Goal: Transaction & Acquisition: Purchase product/service

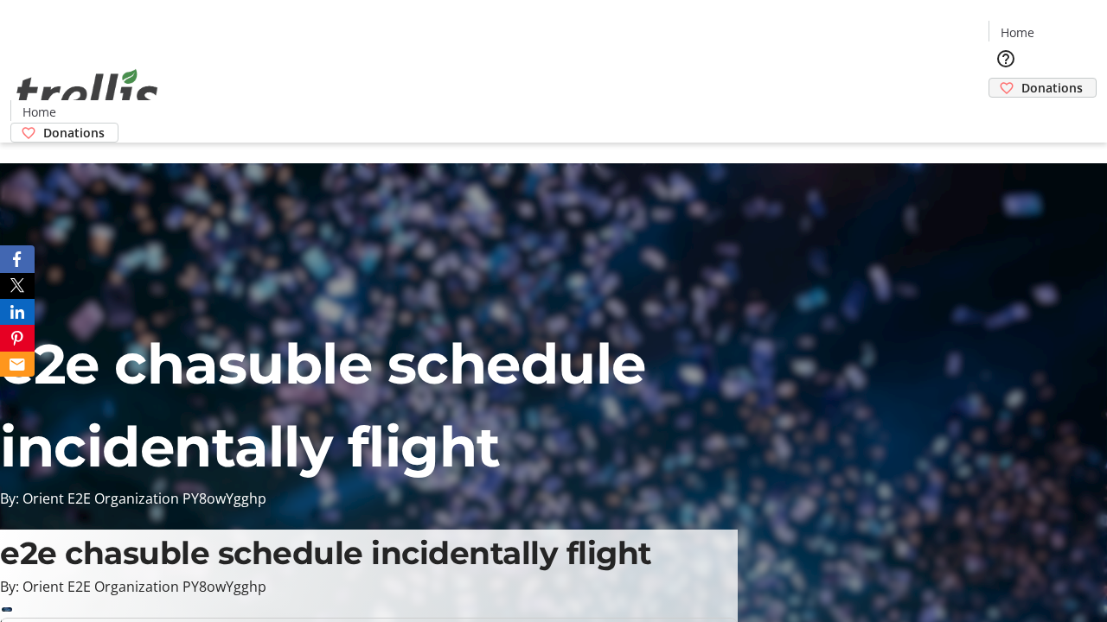
click at [1021, 79] on span "Donations" at bounding box center [1051, 88] width 61 height 18
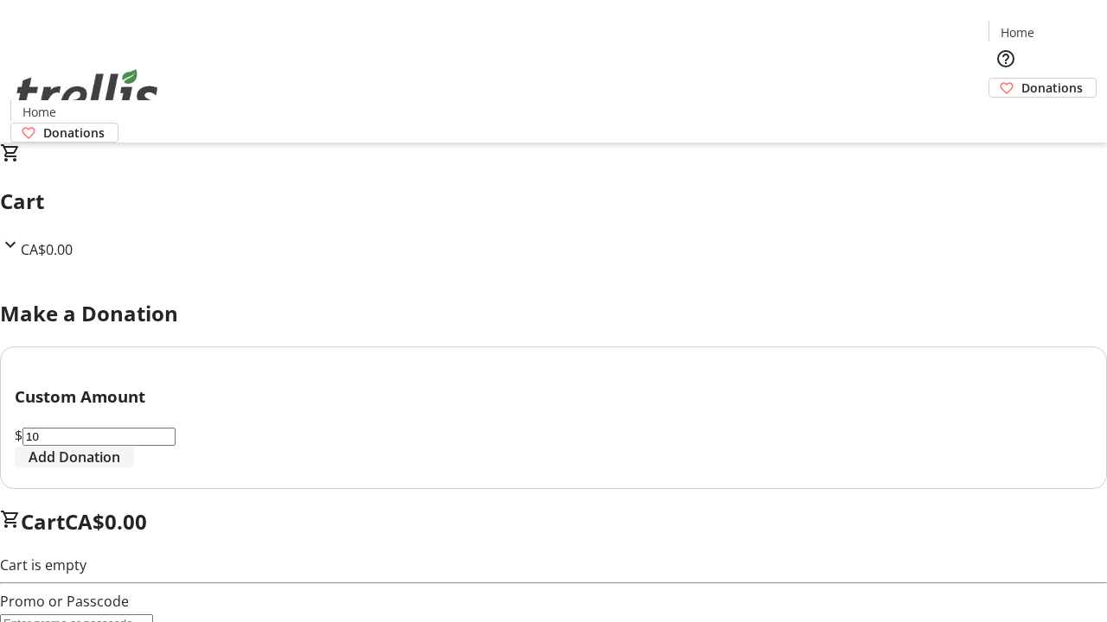
click at [120, 468] on span "Add Donation" at bounding box center [75, 457] width 92 height 21
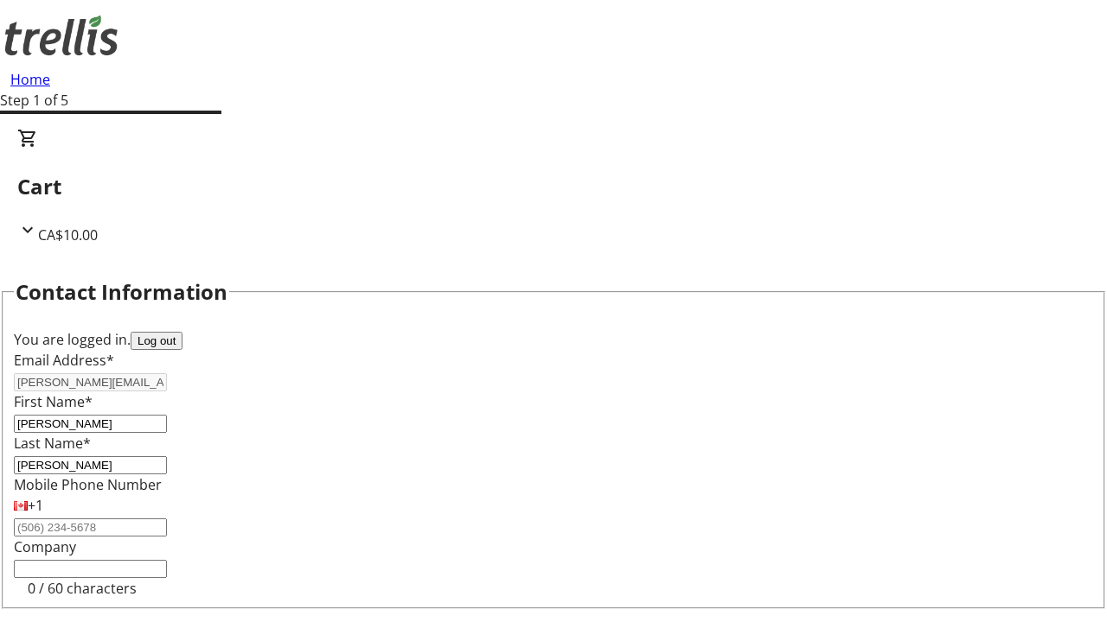
select select "CA"
type input "Kelowna"
select select "BC"
type input "Kelowna"
type input "V1Y 0C2"
